Goal: Information Seeking & Learning: Learn about a topic

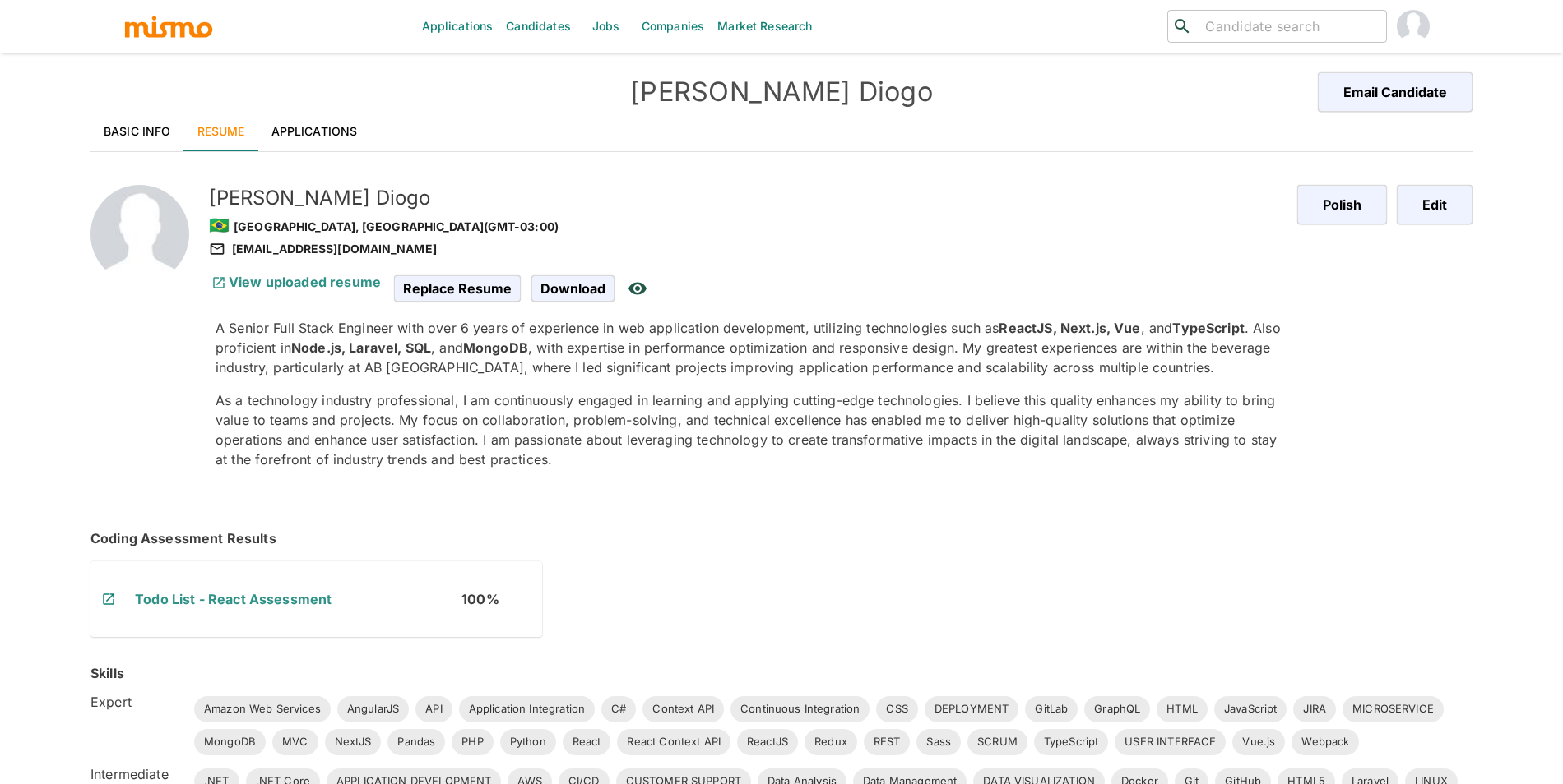
click at [347, 291] on h6 "View uploaded resume" at bounding box center [295, 282] width 172 height 20
click at [352, 288] on link "View uploaded resume" at bounding box center [295, 282] width 172 height 17
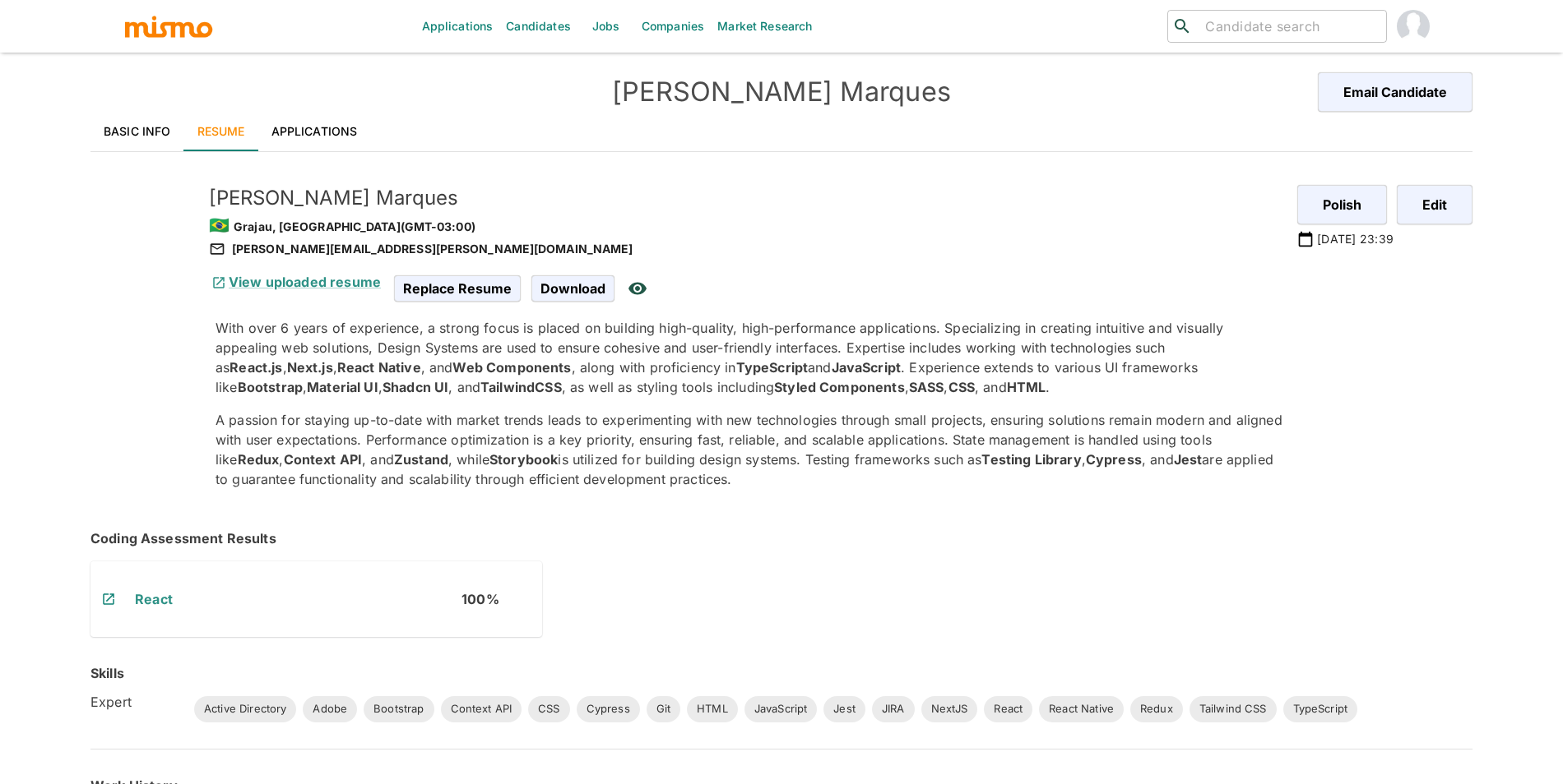
click at [302, 249] on div "[PERSON_NAME][EMAIL_ADDRESS][PERSON_NAME][DOMAIN_NAME]" at bounding box center [746, 249] width 1075 height 20
click at [302, 249] on div "marcus.vinicius.marques@hotmail.com" at bounding box center [746, 249] width 1075 height 20
copy div "marcus.vinicius.marques@hotmail.com"
click at [165, 127] on link "Basic Info" at bounding box center [138, 132] width 94 height 39
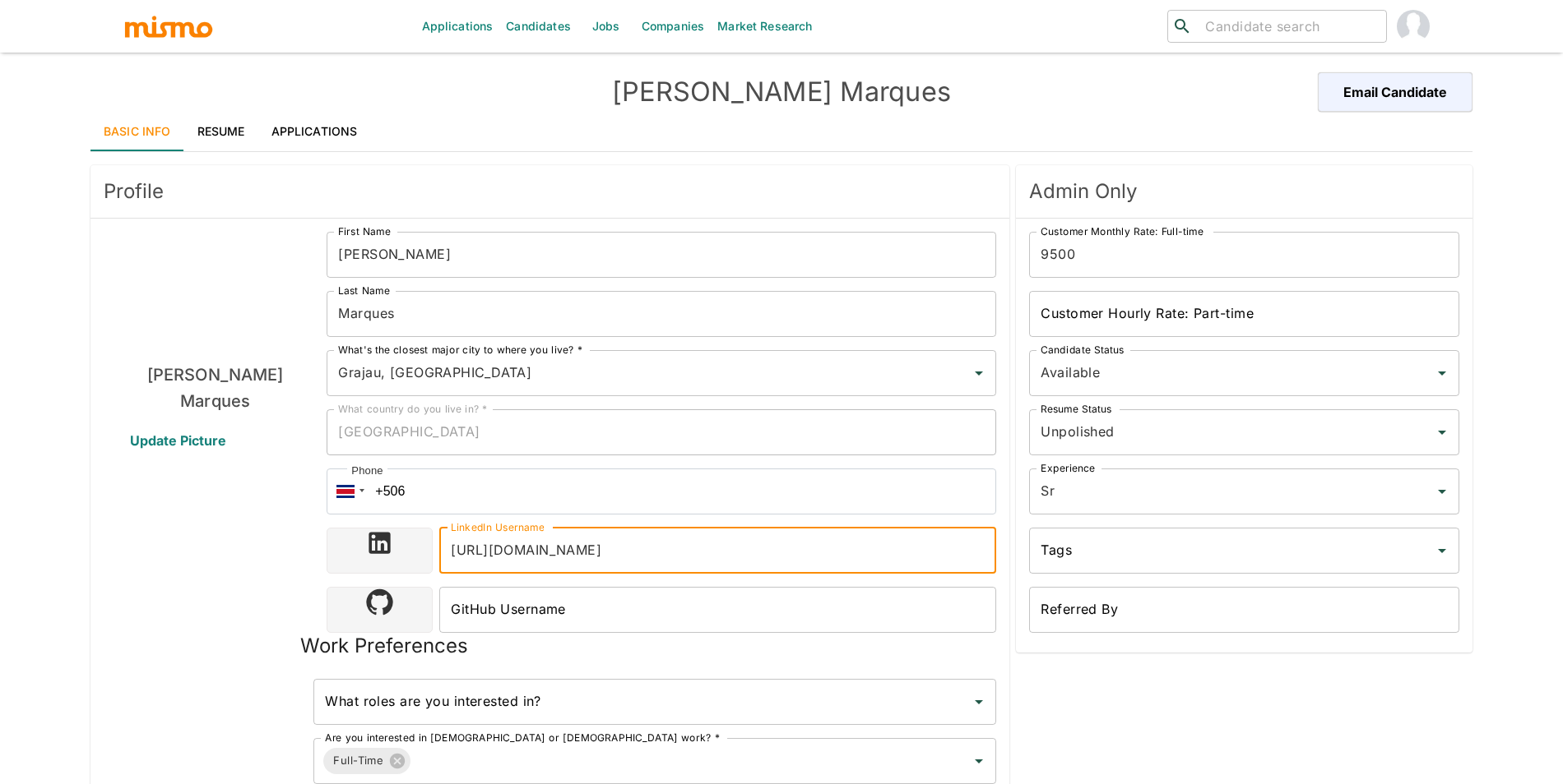
click at [577, 547] on input "https://www.linkedin.com/in/mvmmarcus" at bounding box center [717, 550] width 557 height 46
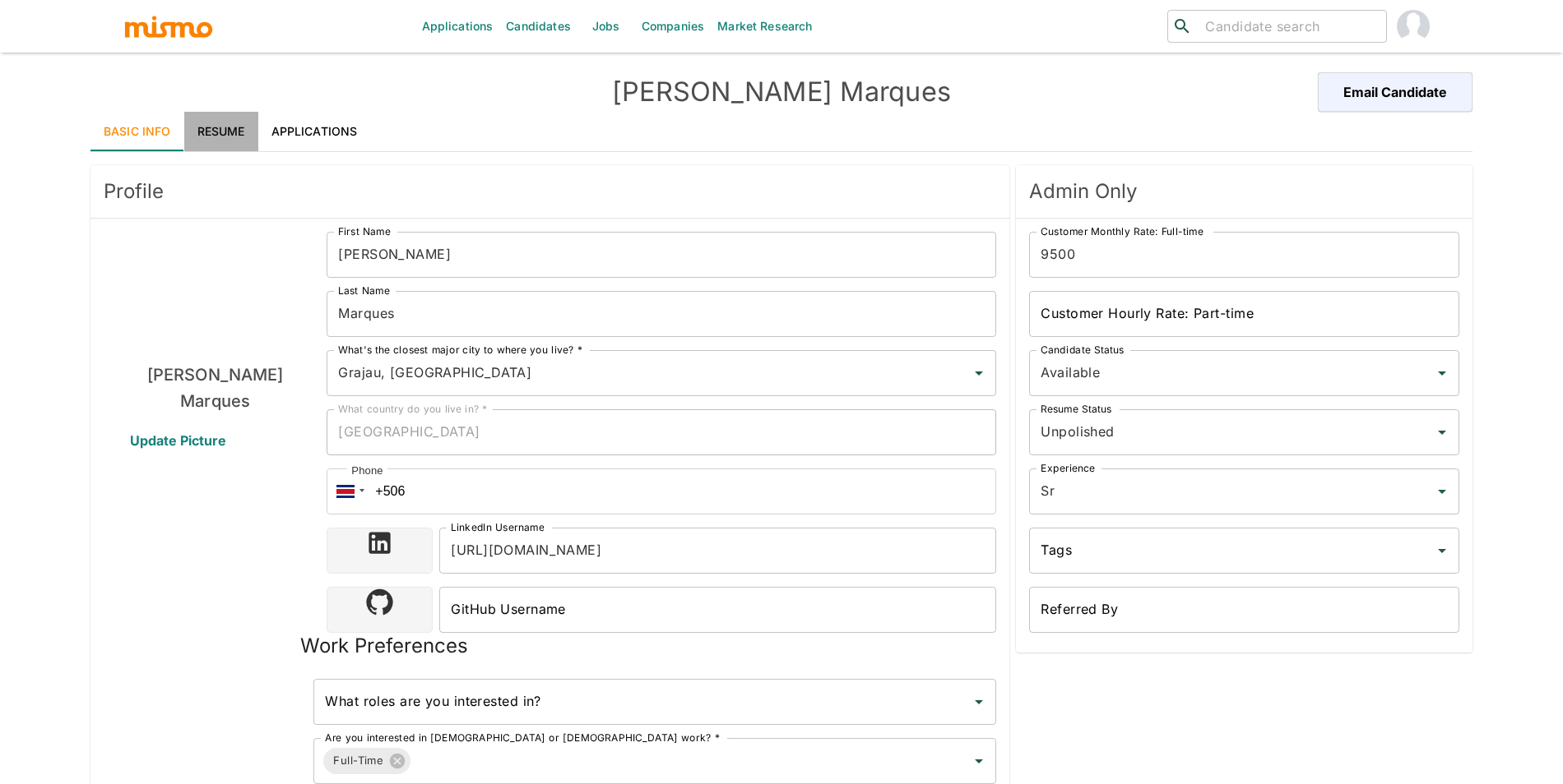
click at [214, 136] on link "Resume" at bounding box center [221, 132] width 74 height 39
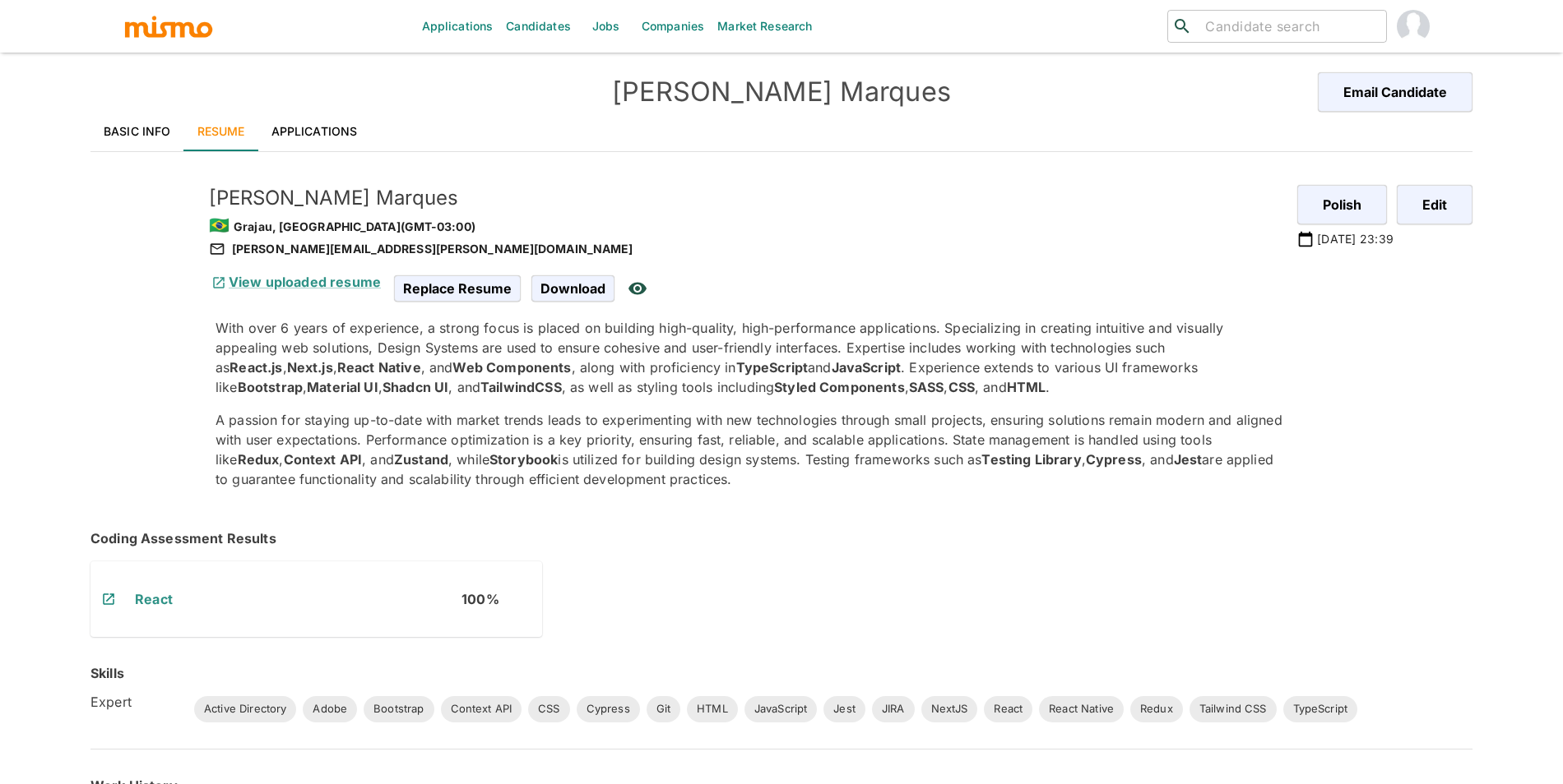
click at [306, 280] on link "View uploaded resume" at bounding box center [295, 282] width 172 height 17
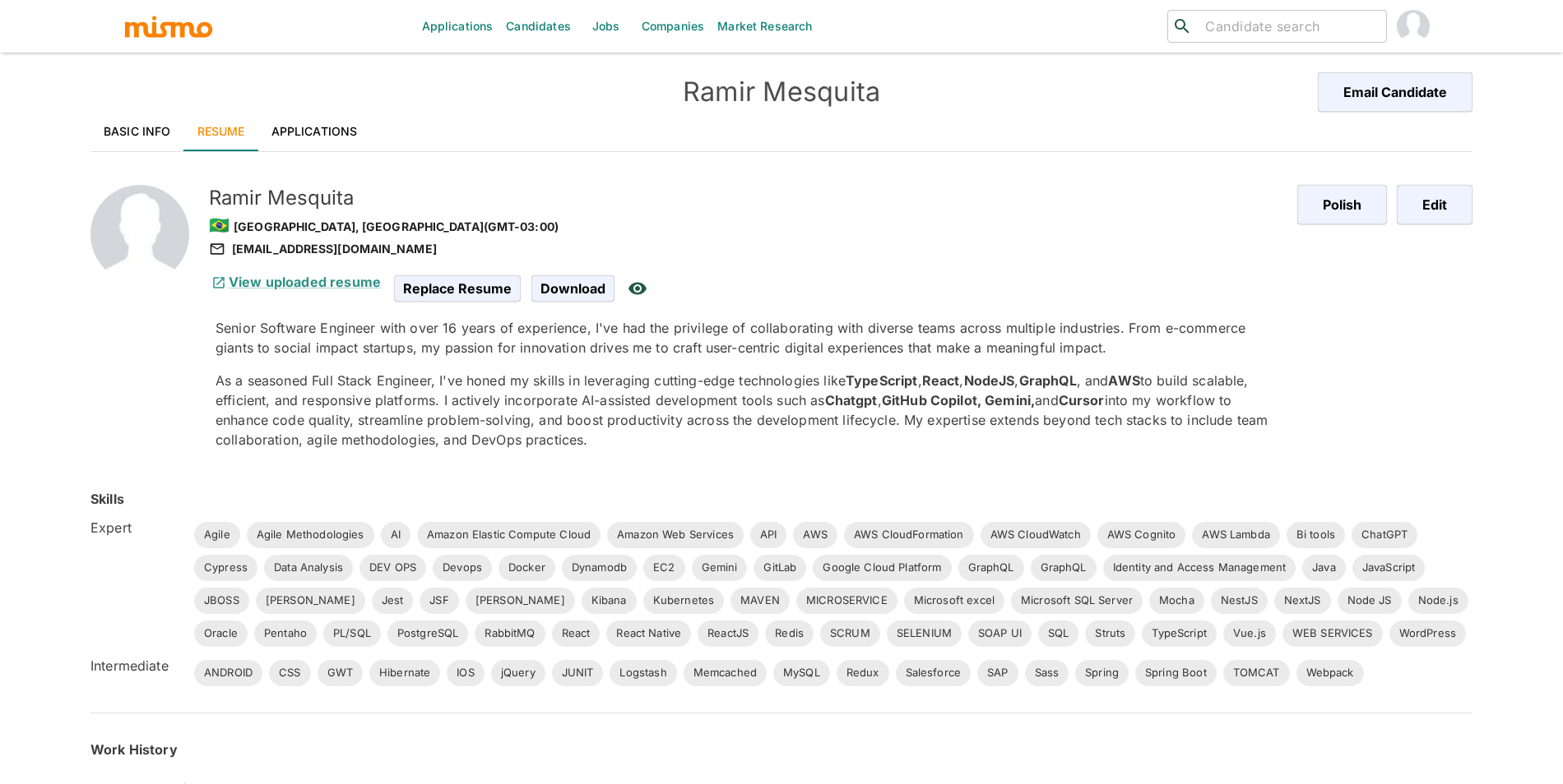
click at [323, 249] on div "[EMAIL_ADDRESS][DOMAIN_NAME]" at bounding box center [746, 249] width 1075 height 20
copy div "[EMAIL_ADDRESS][DOMAIN_NAME]"
